Goal: Find specific page/section: Find specific page/section

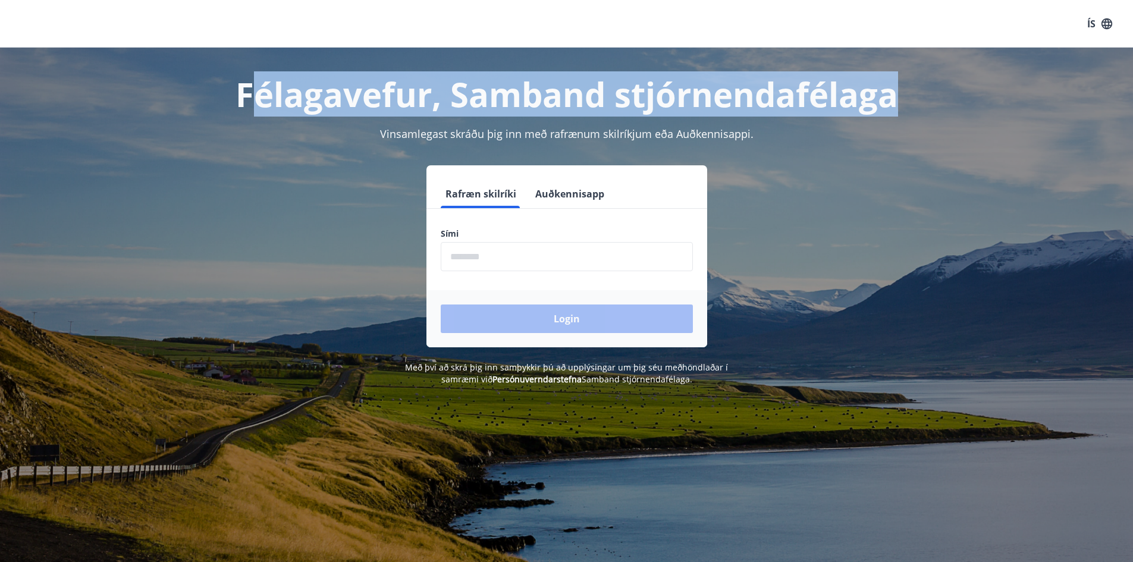
drag, startPoint x: 271, startPoint y: 96, endPoint x: 932, endPoint y: 95, distance: 661.9
click at [932, 95] on h1 "Félagavefur, Samband stjórnendafélaga" at bounding box center [567, 93] width 828 height 45
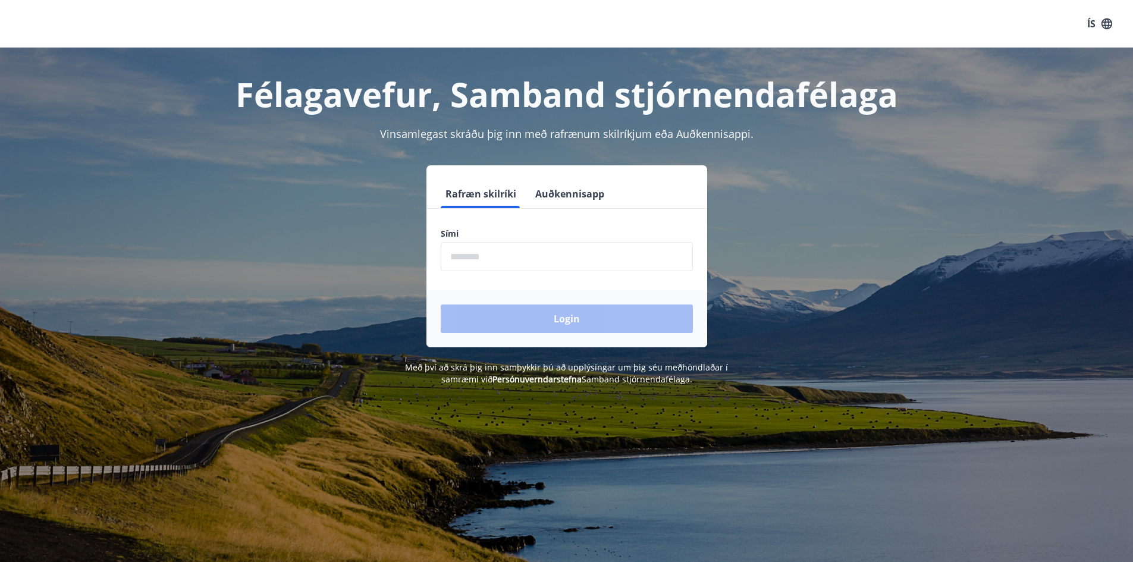
click at [215, 75] on h1 "Félagavefur, Samband stjórnendafélaga" at bounding box center [567, 93] width 828 height 45
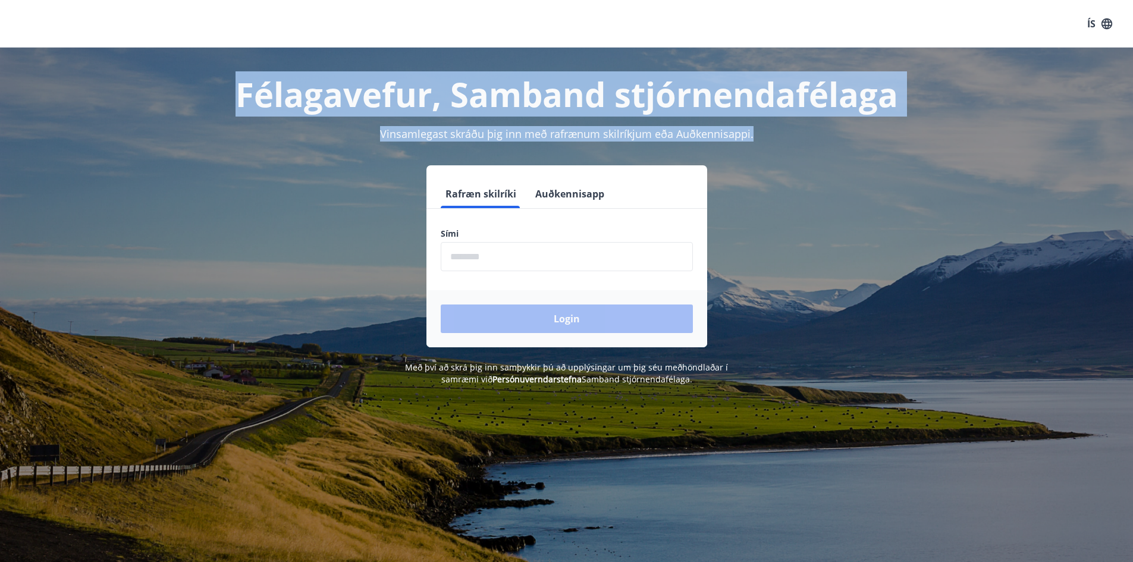
drag, startPoint x: 238, startPoint y: 89, endPoint x: 1026, endPoint y: 131, distance: 789.1
click at [1026, 131] on div "Félagavefur, Samband stjórnendafélaga Vinsamlegast skráðu þig inn með rafrænum …" at bounding box center [566, 217] width 1133 height 338
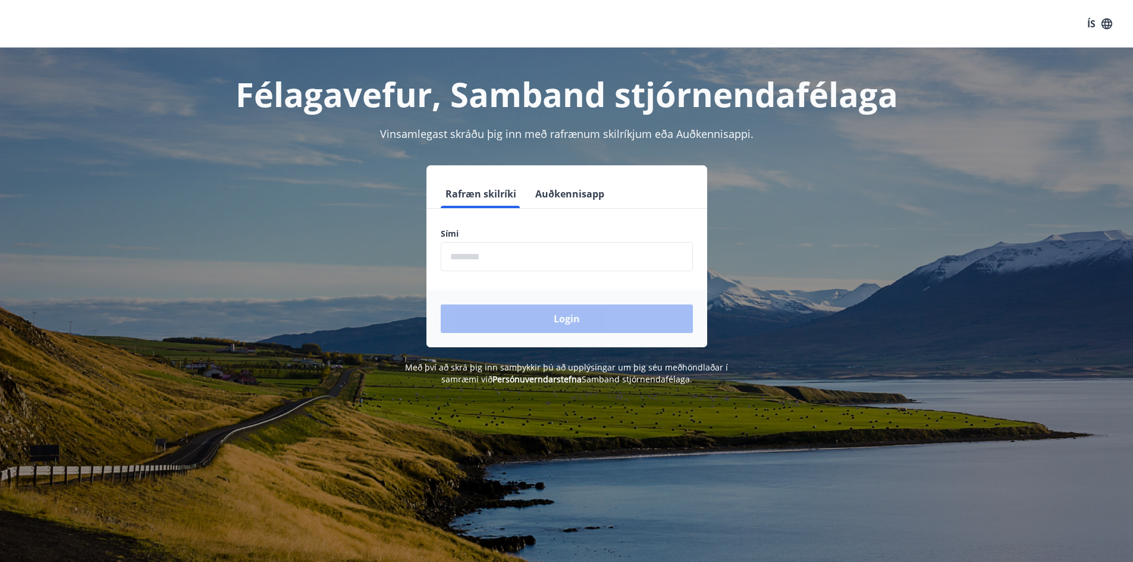
click at [780, 147] on div "Félagavefur, Samband stjórnendafélaga Vinsamlegast skráðu þig inn með rafrænum …" at bounding box center [567, 217] width 856 height 338
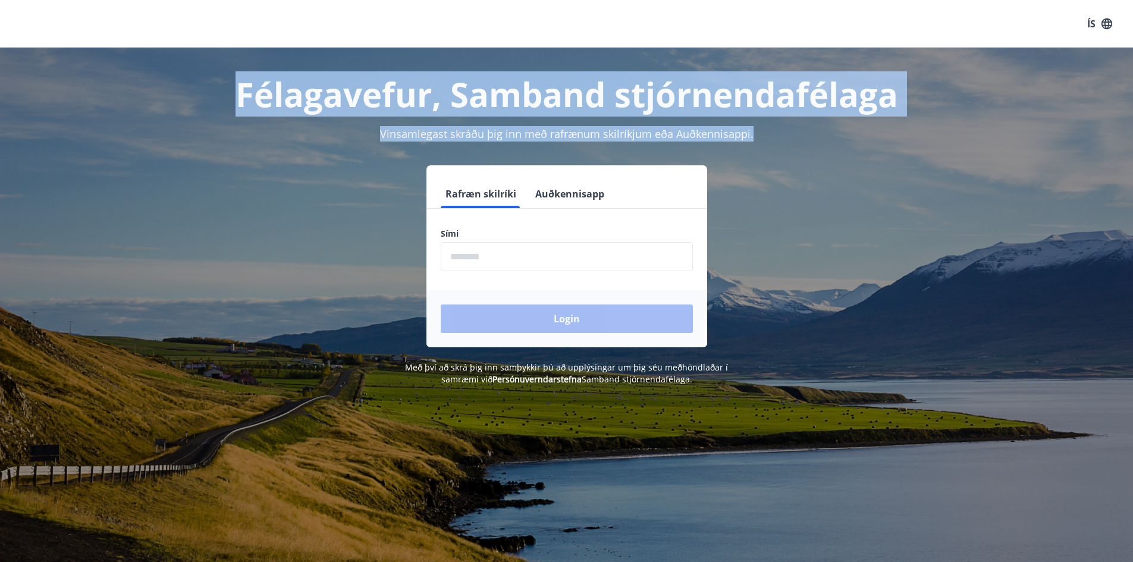
drag, startPoint x: 765, startPoint y: 137, endPoint x: 199, endPoint y: 86, distance: 569.0
click at [199, 86] on div "Félagavefur, Samband stjórnendafélaga Vinsamlegast skráðu þig inn með rafrænum …" at bounding box center [567, 217] width 856 height 338
click at [199, 82] on h1 "Félagavefur, Samband stjórnendafélaga" at bounding box center [567, 93] width 828 height 45
